Goal: Use online tool/utility: Utilize a website feature to perform a specific function

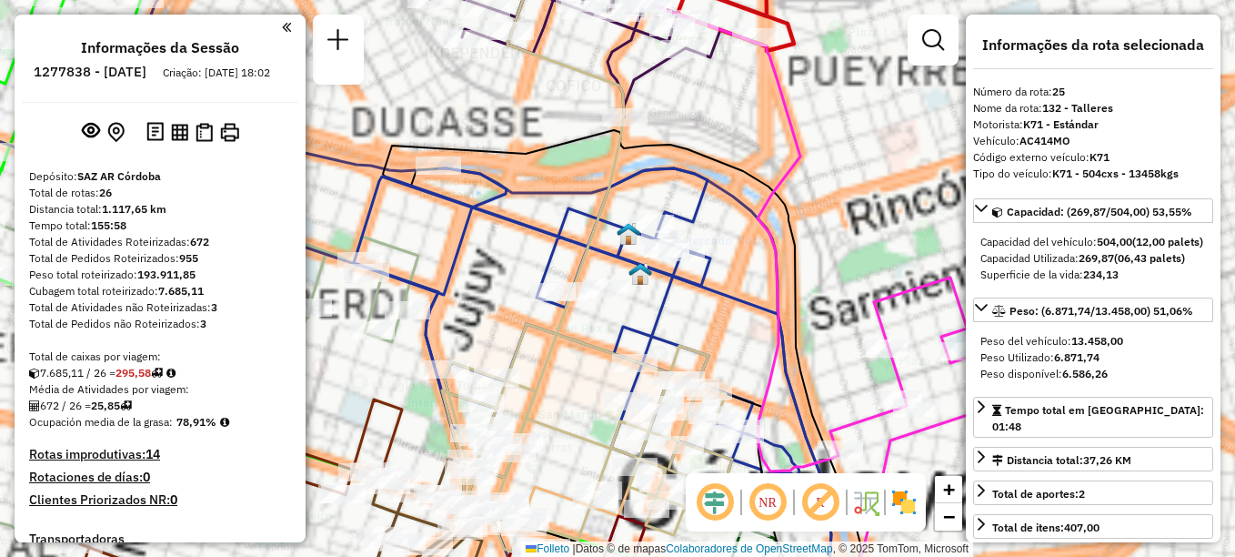
select select "**********"
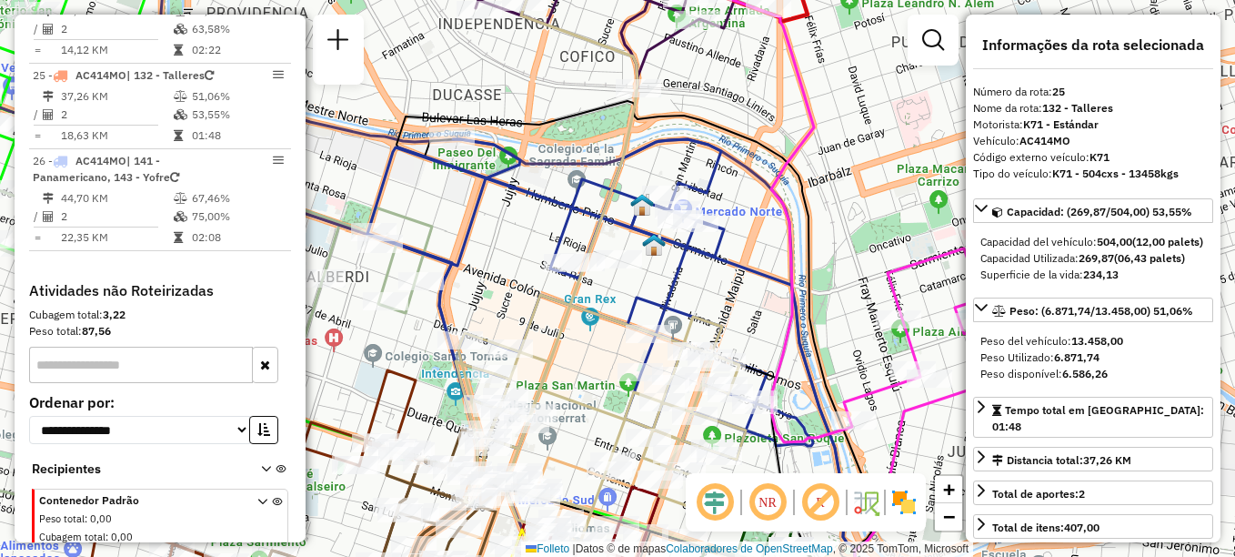
drag, startPoint x: 567, startPoint y: 372, endPoint x: 589, endPoint y: 325, distance: 52.1
click at [587, 327] on div "Janela de atendimento Grade de atendimento Capacidade Transportadoras Veículos …" at bounding box center [617, 278] width 1235 height 557
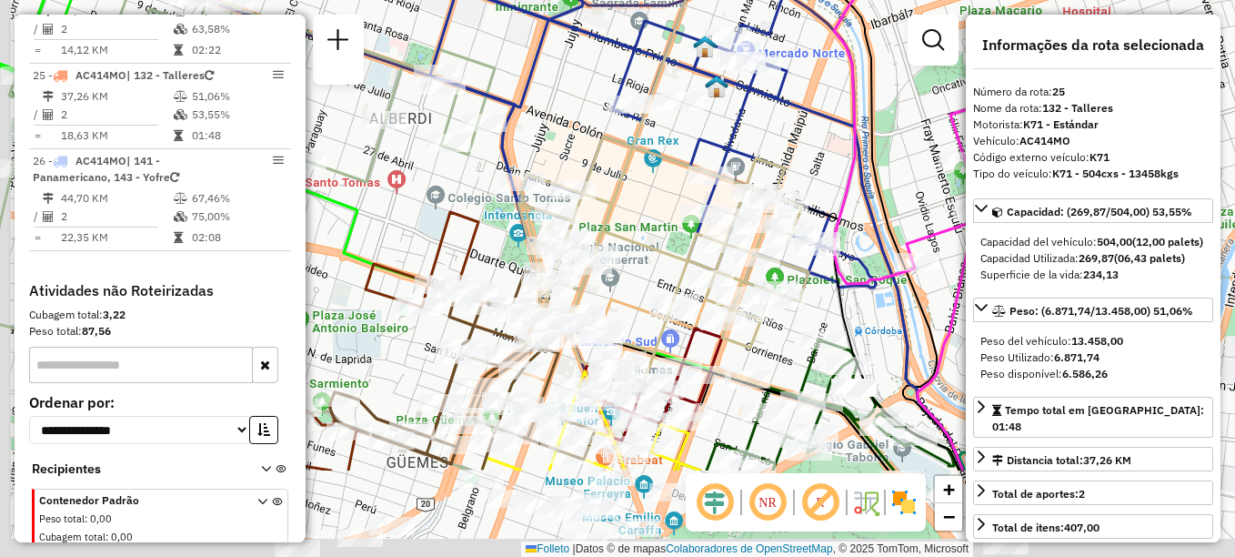
drag, startPoint x: 568, startPoint y: 382, endPoint x: 648, endPoint y: 173, distance: 224.0
click at [646, 177] on icon at bounding box center [664, 93] width 290 height 581
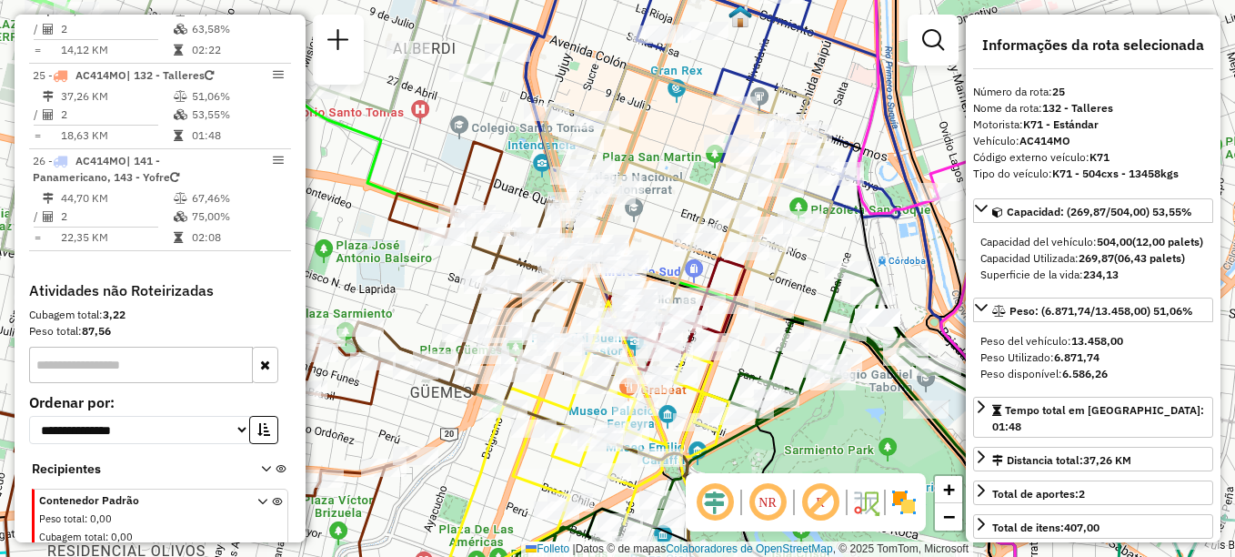
drag, startPoint x: 650, startPoint y: 172, endPoint x: 592, endPoint y: 333, distance: 170.9
click at [592, 314] on icon at bounding box center [687, 129] width 290 height 369
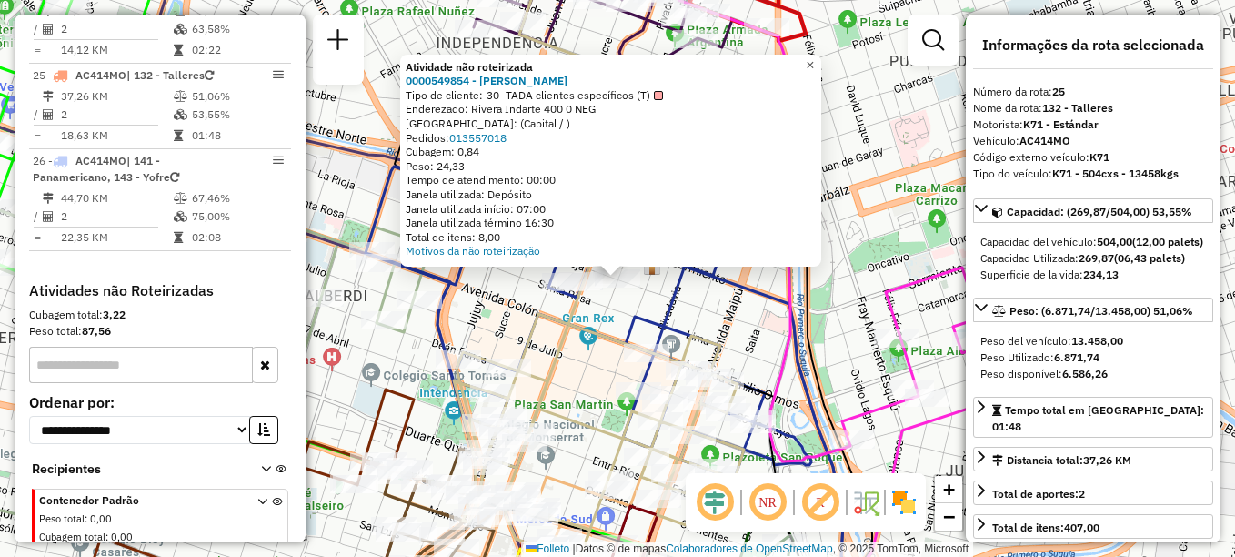
click at [821, 62] on link "×" at bounding box center [811, 66] width 22 height 22
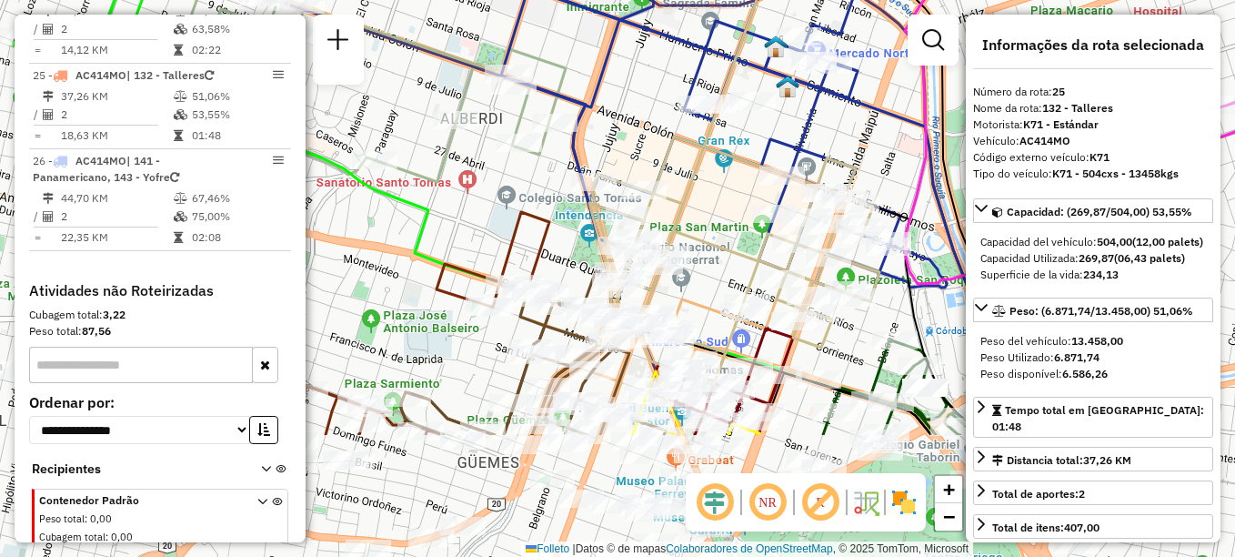
drag, startPoint x: 587, startPoint y: 399, endPoint x: 746, endPoint y: 186, distance: 265.8
click at [746, 188] on div "Janela de atendimento Grade de atendimento Capacidade Transportadoras Veículos …" at bounding box center [617, 278] width 1235 height 557
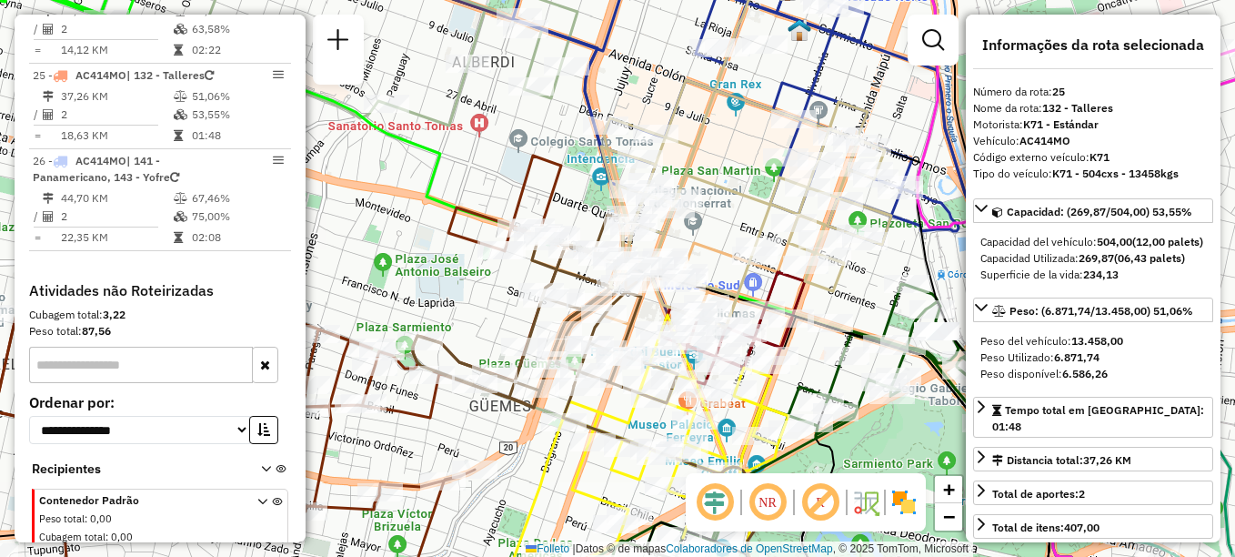
drag, startPoint x: 740, startPoint y: 197, endPoint x: 701, endPoint y: 115, distance: 90.7
click at [701, 115] on div "Janela de atendimento Grade de atendimento Capacidade Transportadoras Veículos …" at bounding box center [617, 278] width 1235 height 557
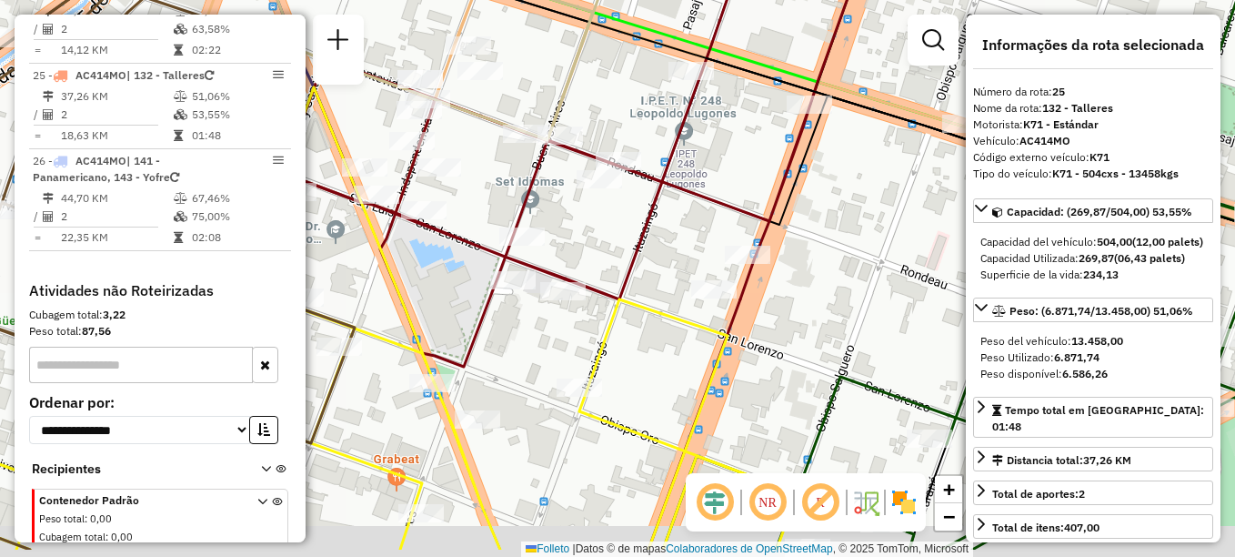
drag, startPoint x: 785, startPoint y: 336, endPoint x: 635, endPoint y: 240, distance: 177.9
click at [635, 240] on div "Janela de atendimento Grade de atendimento Capacidade Transportadoras Veículos …" at bounding box center [617, 278] width 1235 height 557
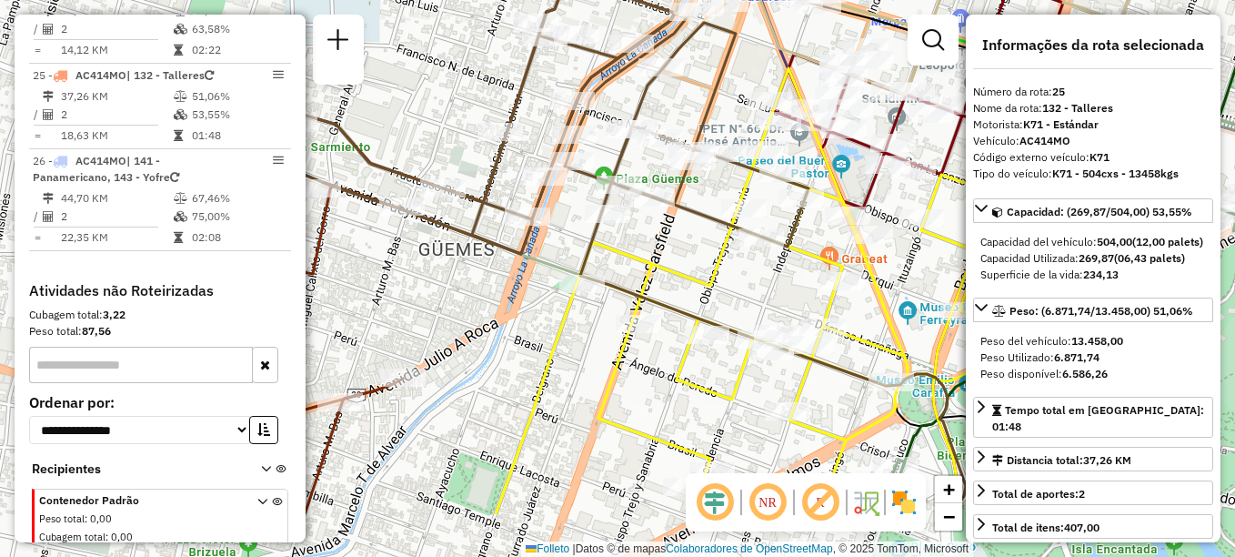
drag, startPoint x: 394, startPoint y: 321, endPoint x: 727, endPoint y: 223, distance: 347.2
click at [727, 223] on icon at bounding box center [543, 62] width 529 height 384
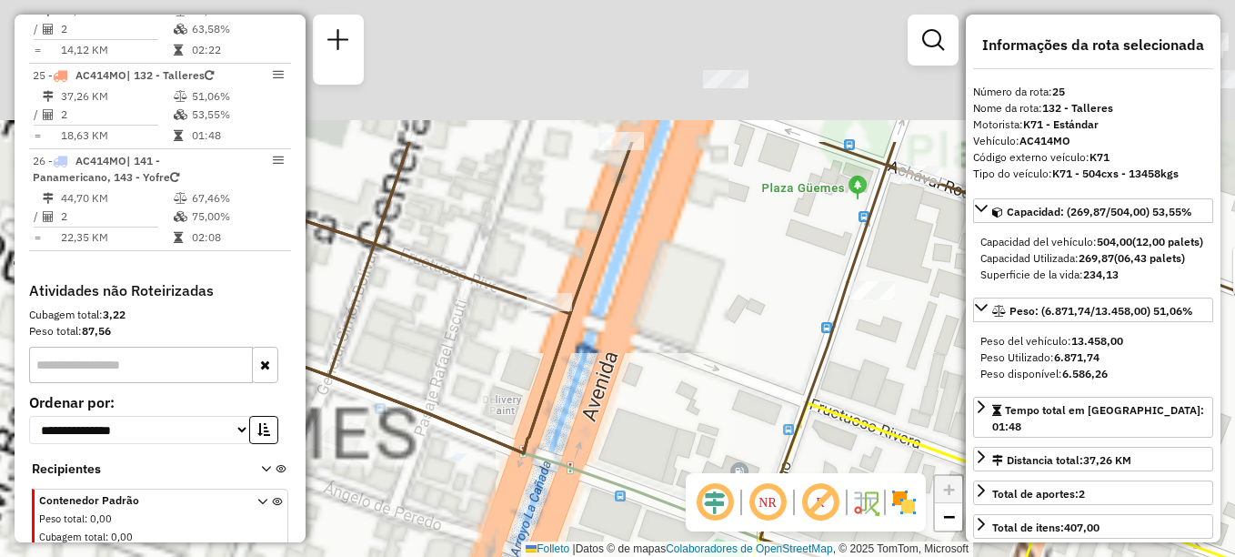
drag, startPoint x: 595, startPoint y: 225, endPoint x: 740, endPoint y: 429, distance: 250.6
click at [740, 429] on div "Rota 21 - Placa KNA123 0000471910 - Altamirano [PERSON_NAME] de atendimento Gra…" at bounding box center [617, 278] width 1235 height 557
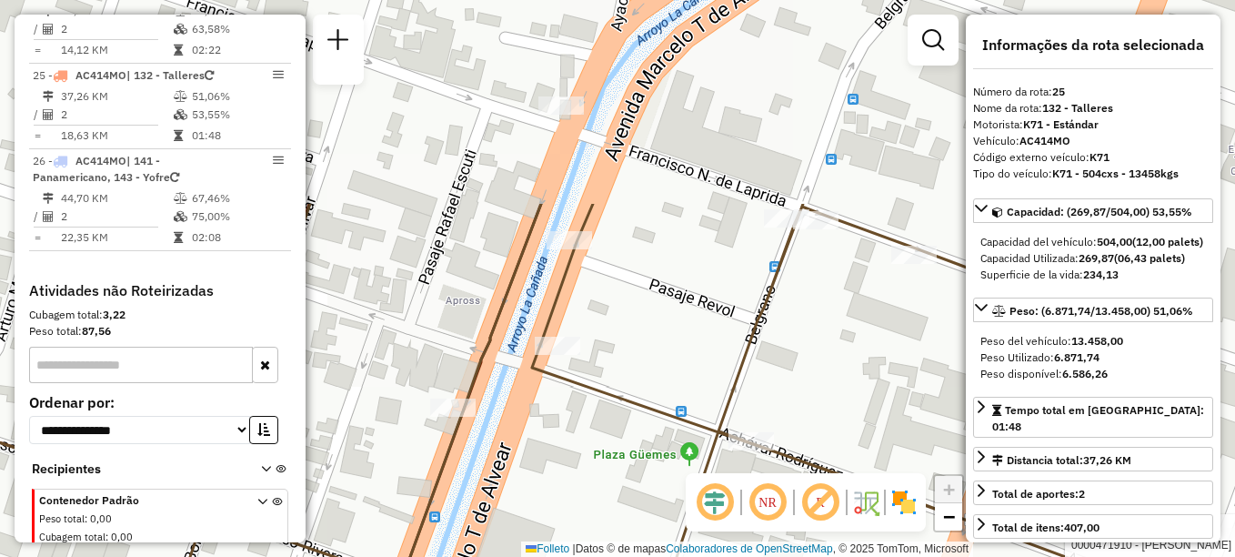
drag, startPoint x: 716, startPoint y: 348, endPoint x: 565, endPoint y: 561, distance: 261.0
click at [565, 556] on html "Aguarde... Pop-up bloqueado! Seu navegador bloqueou automáticamente a abertura …" at bounding box center [617, 278] width 1235 height 557
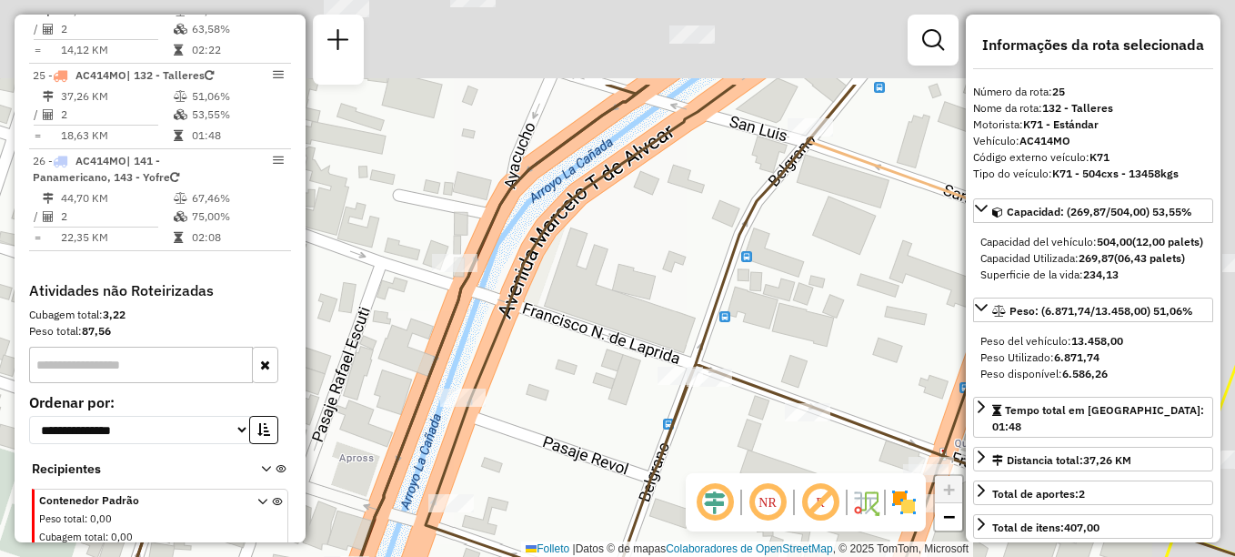
drag, startPoint x: 631, startPoint y: 400, endPoint x: 507, endPoint y: 597, distance: 232.7
click at [507, 556] on html "Aguarde... Pop-up bloqueado! Seu navegador bloqueou automáticamente a abertura …" at bounding box center [617, 278] width 1235 height 557
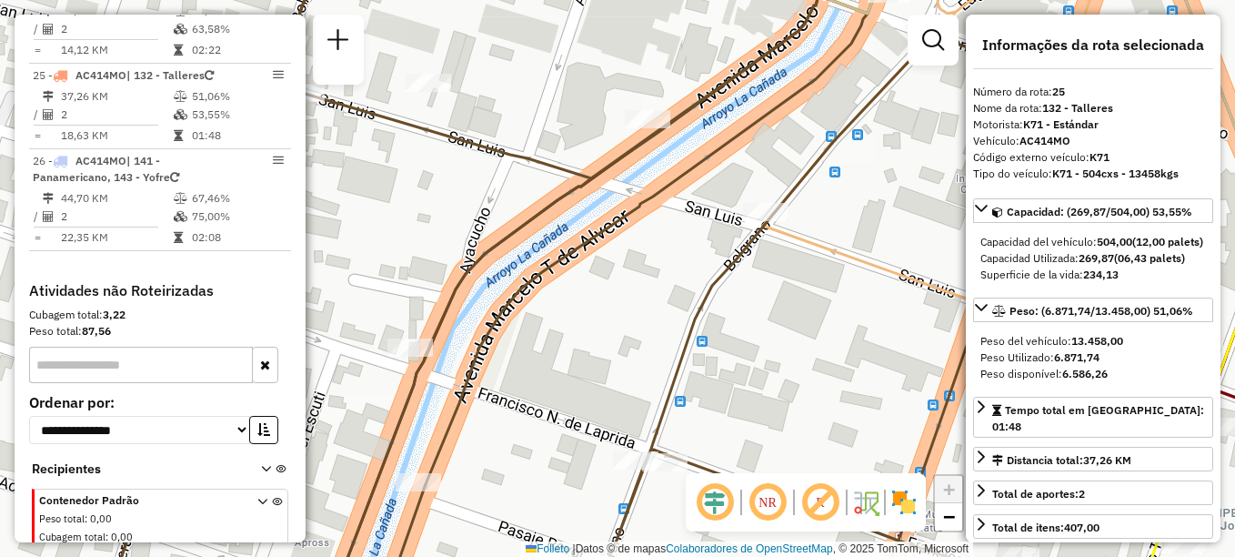
click at [490, 320] on div "Rota 21 - Placa KNA123 0000471910 - Altamirano [PERSON_NAME] de atendimento Gra…" at bounding box center [617, 278] width 1235 height 557
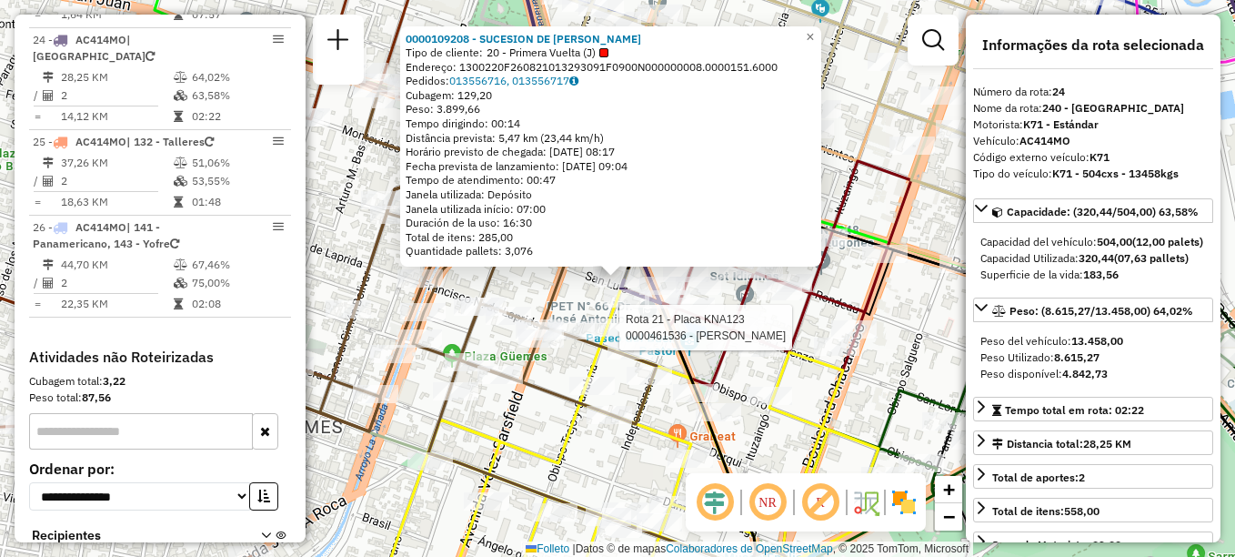
scroll to position [2975, 0]
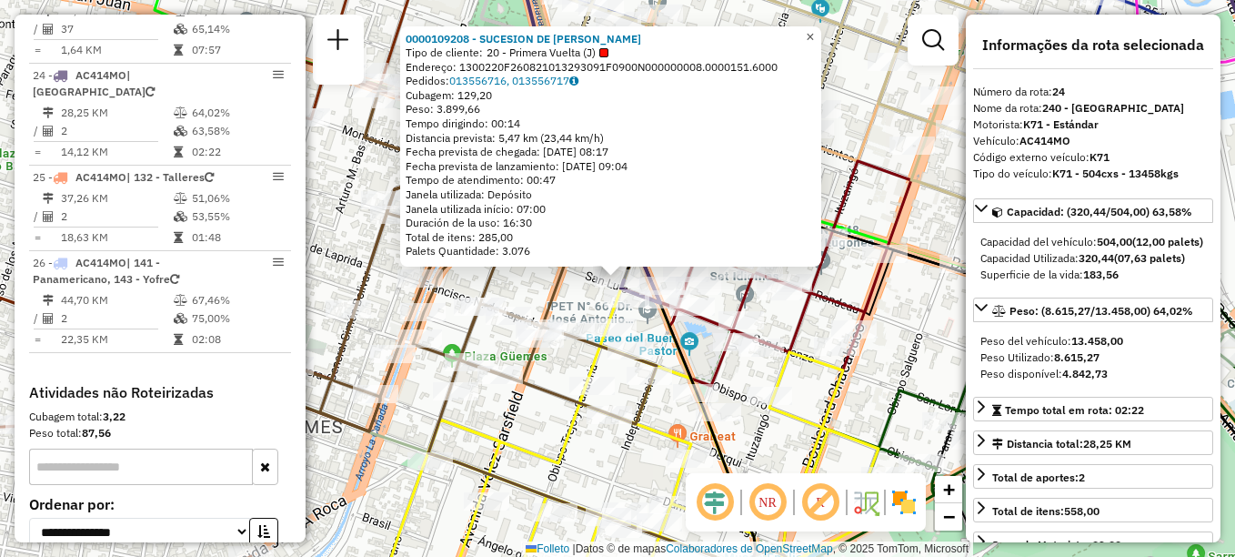
click at [814, 30] on span "×" at bounding box center [810, 36] width 8 height 15
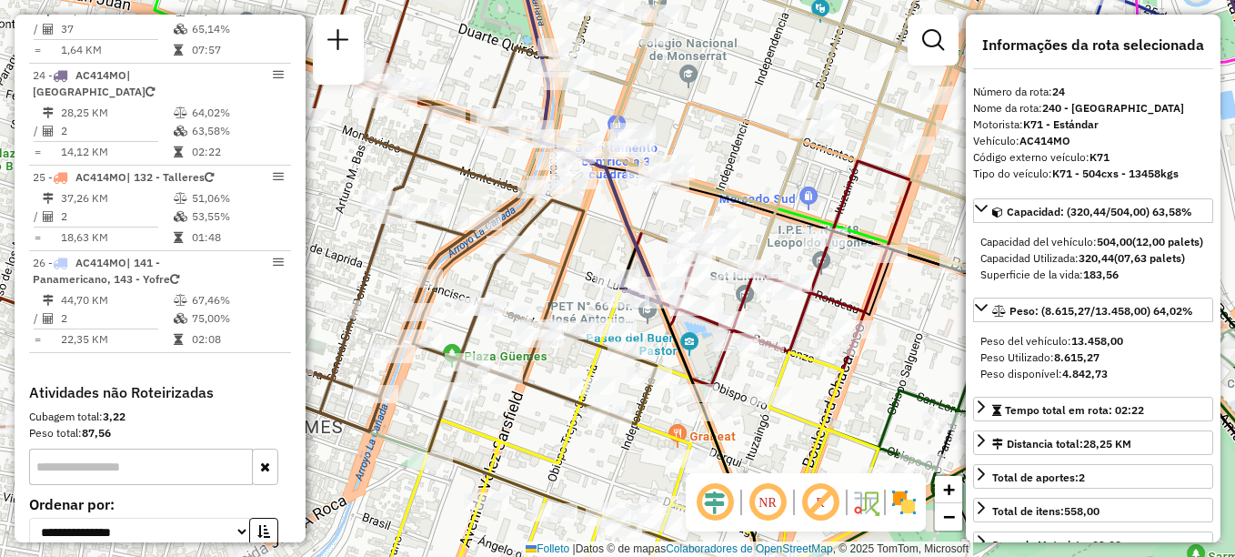
click at [544, 260] on icon at bounding box center [663, 156] width 597 height 303
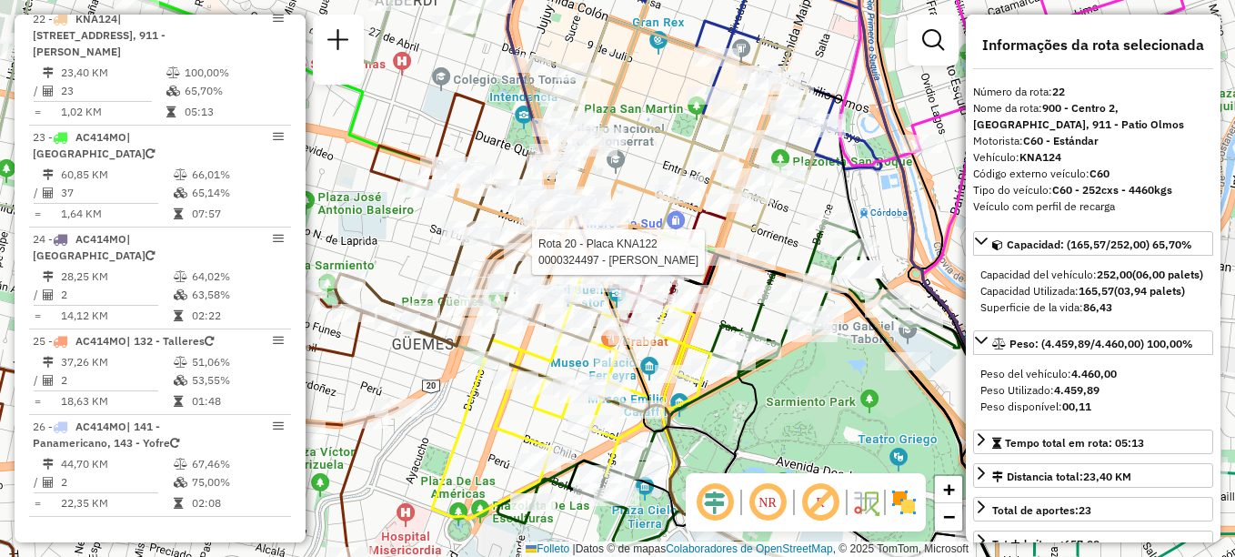
scroll to position [2755, 0]
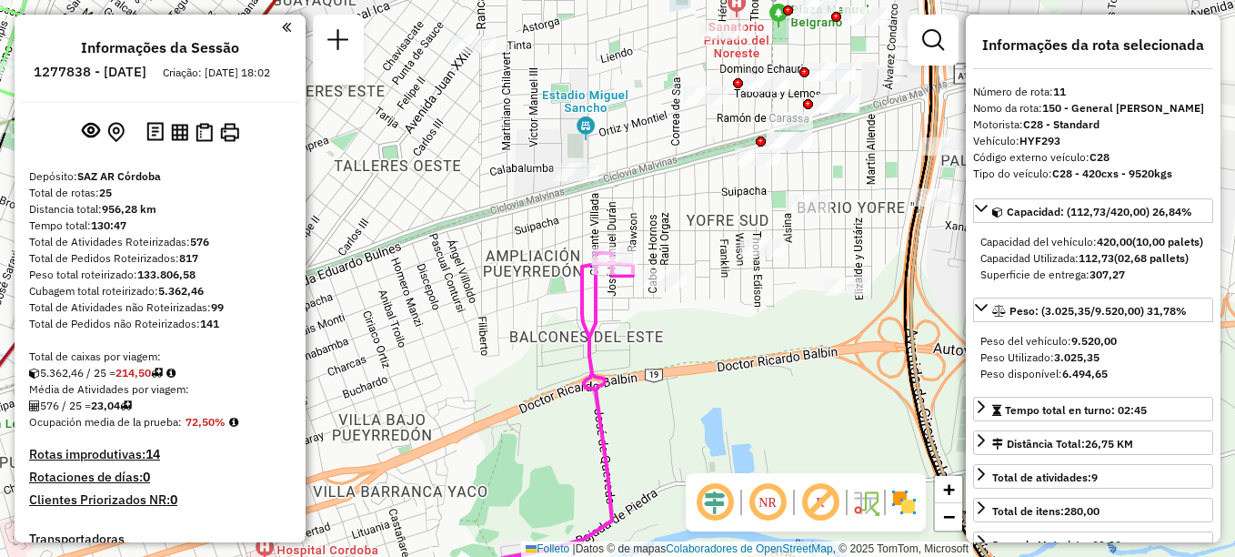
select select "**********"
